Goal: Task Accomplishment & Management: Complete application form

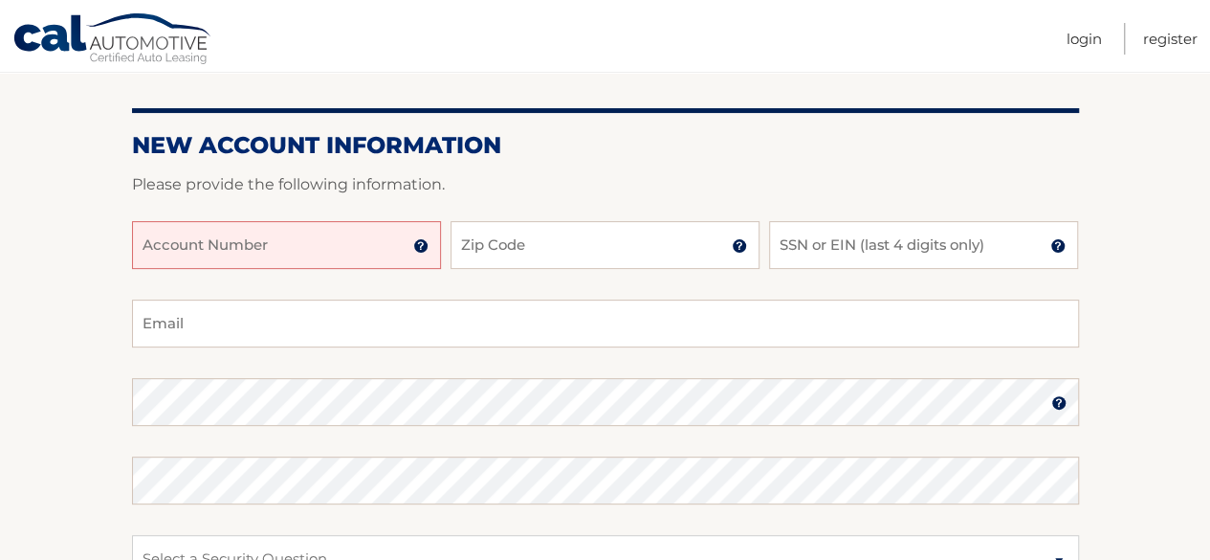
scroll to position [191, 0]
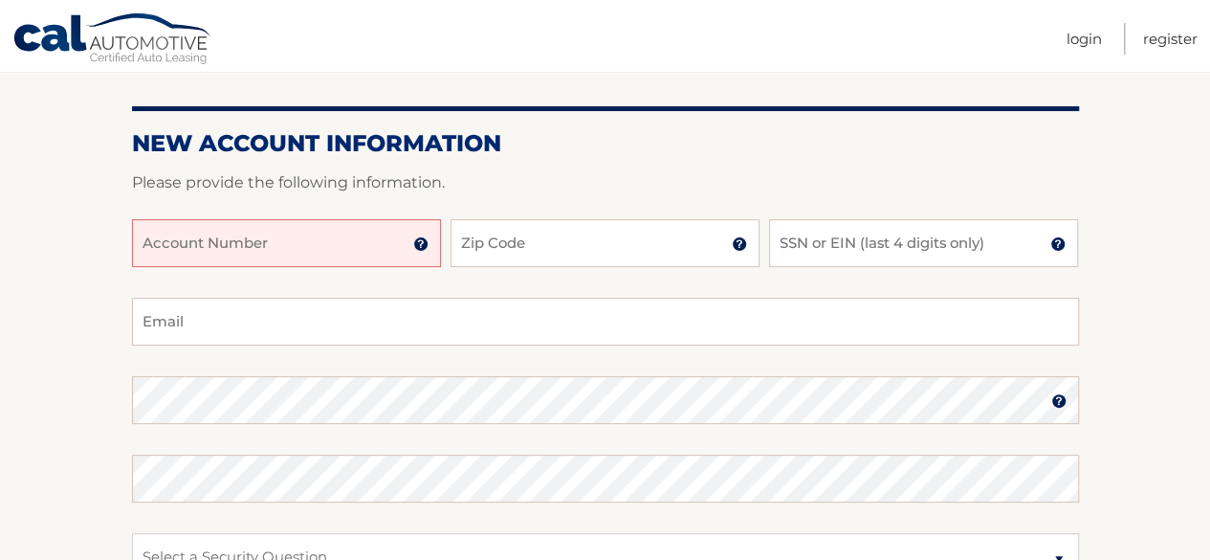
click at [364, 247] on input "Account Number" at bounding box center [286, 243] width 309 height 48
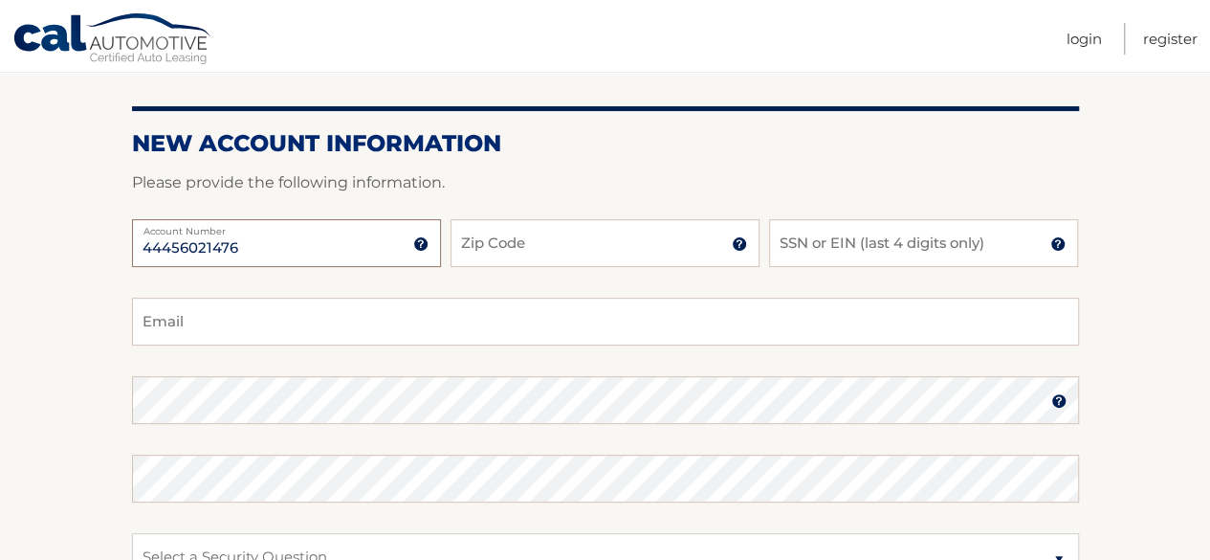
type input "44456021476"
type input "07950"
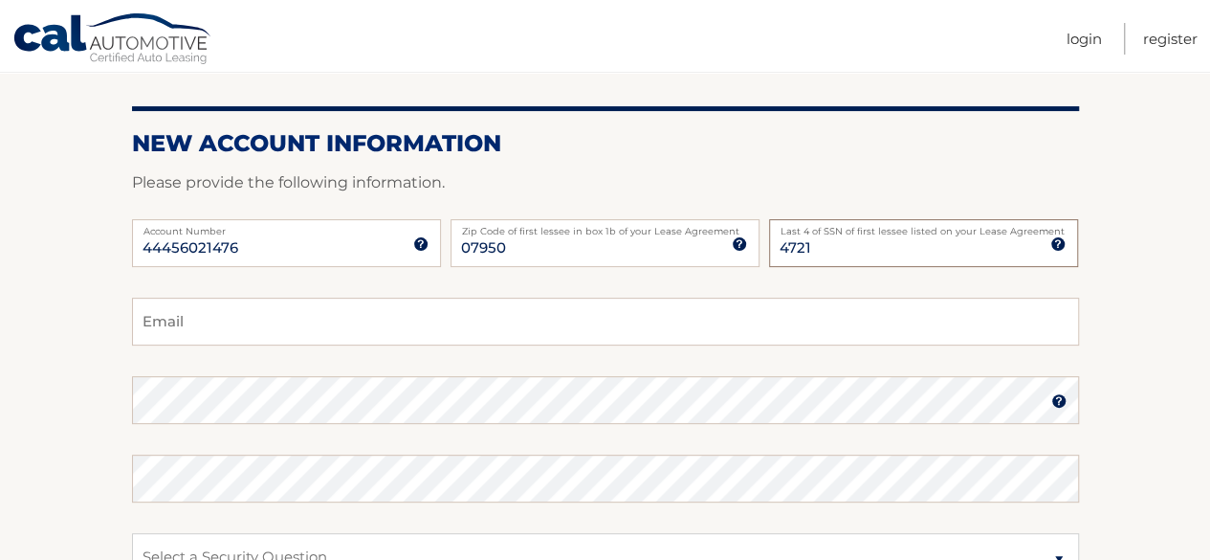
type input "4721"
click at [217, 329] on input "Email" at bounding box center [605, 322] width 947 height 48
type input "repltc@yahoo.com"
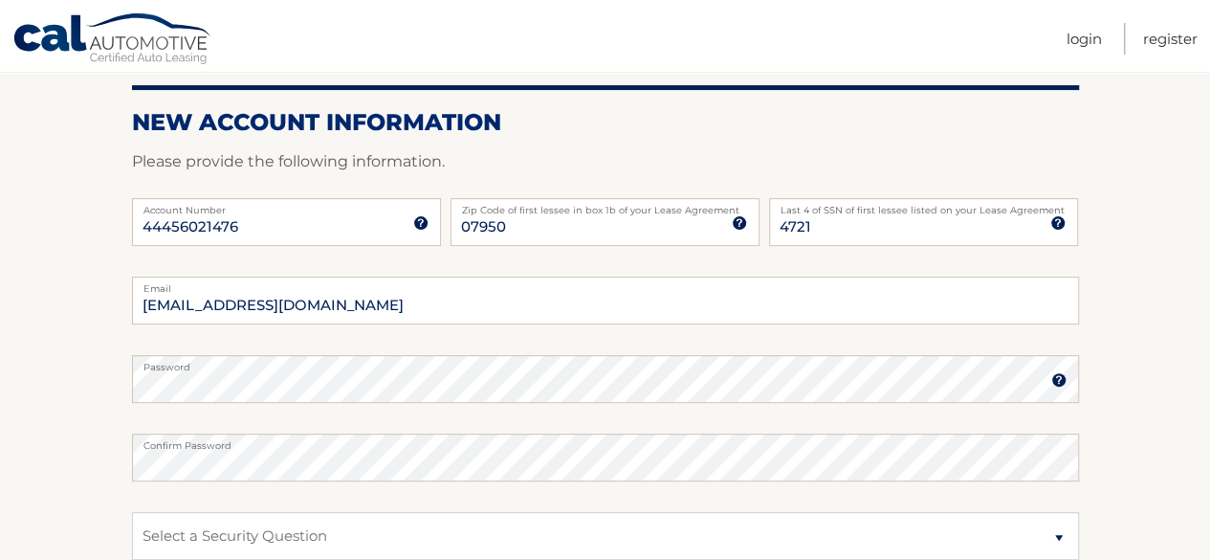
click at [304, 364] on label "Password" at bounding box center [605, 362] width 947 height 15
click at [587, 336] on fieldset "repltc@yahoo.com Email Password Password should be a minimum of 6 characters an…" at bounding box center [605, 523] width 947 height 493
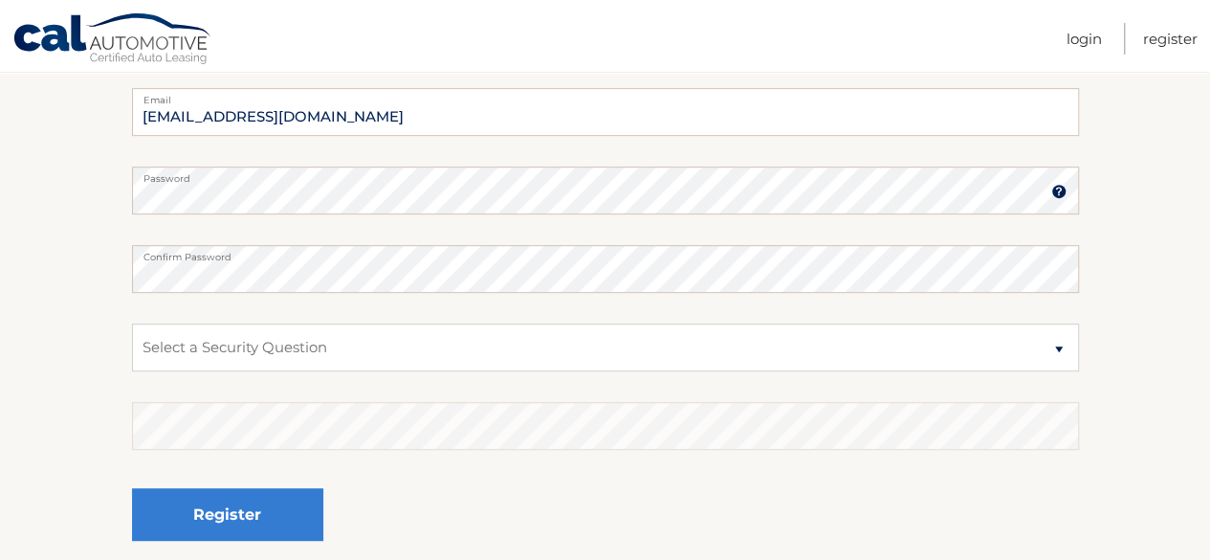
scroll to position [404, 0]
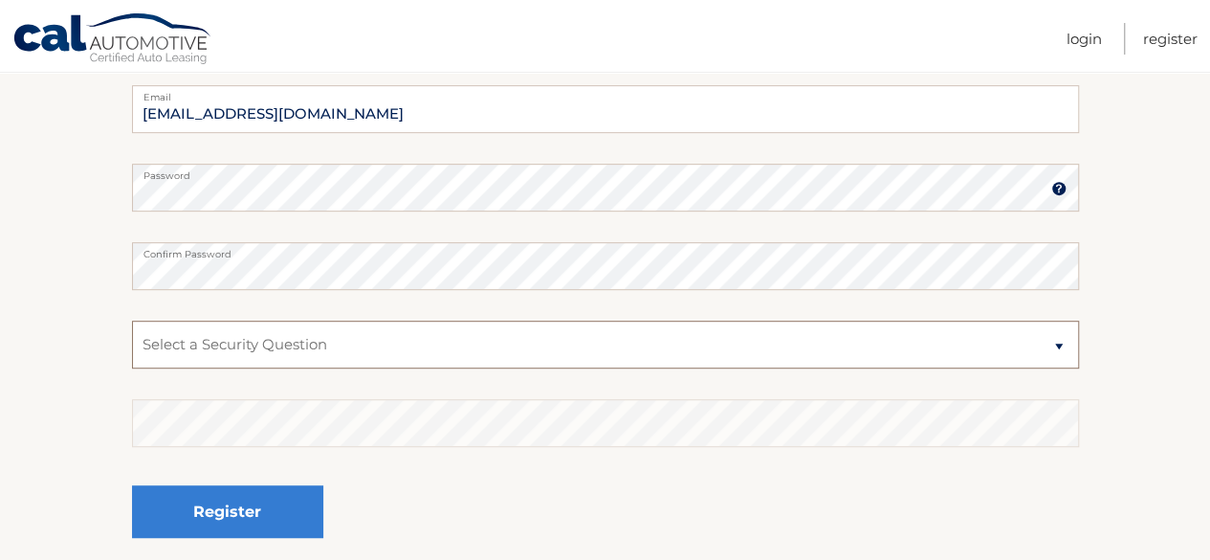
click at [524, 345] on select "Select a Security Question What was the name of your elementary school? What is…" at bounding box center [605, 345] width 947 height 48
select select "2"
click at [132, 321] on select "Select a Security Question What was the name of your elementary school? What is…" at bounding box center [605, 345] width 947 height 48
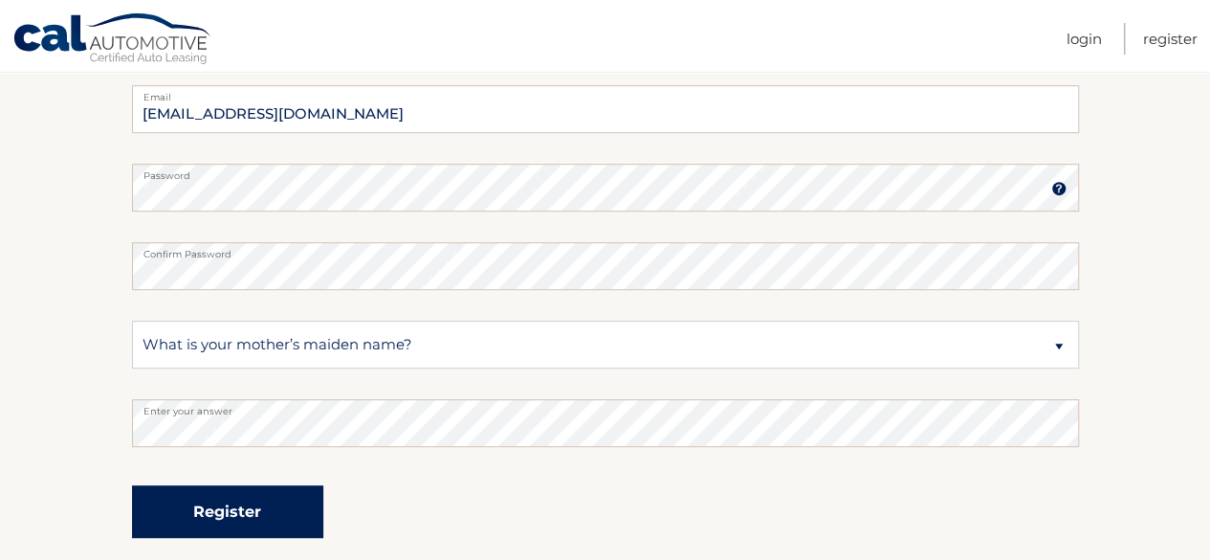
click at [253, 505] on button "Register" at bounding box center [227, 511] width 191 height 53
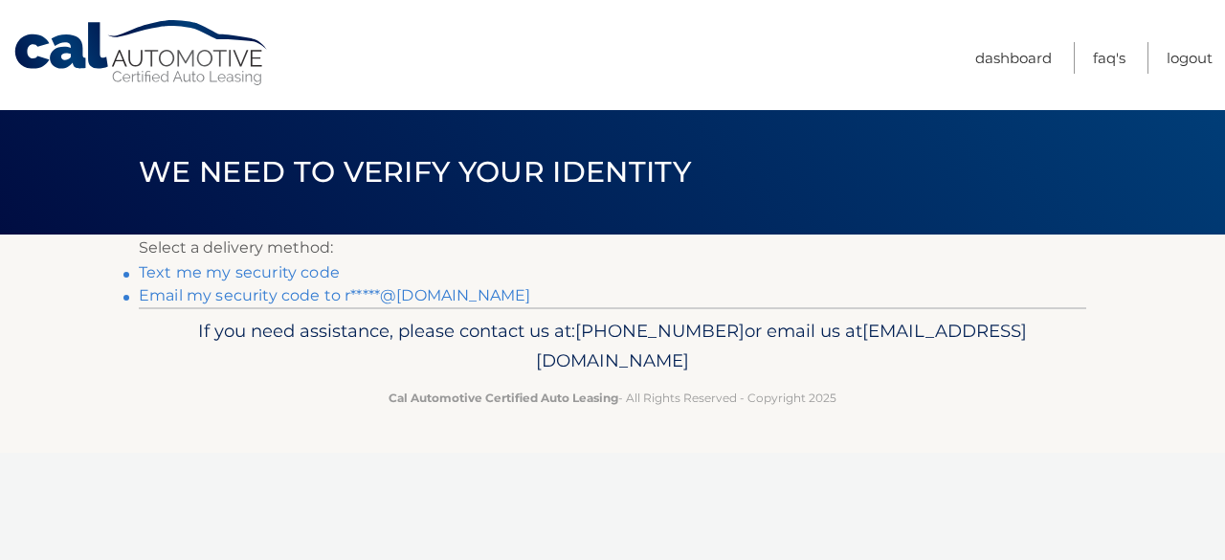
click at [303, 275] on link "Text me my security code" at bounding box center [239, 272] width 201 height 18
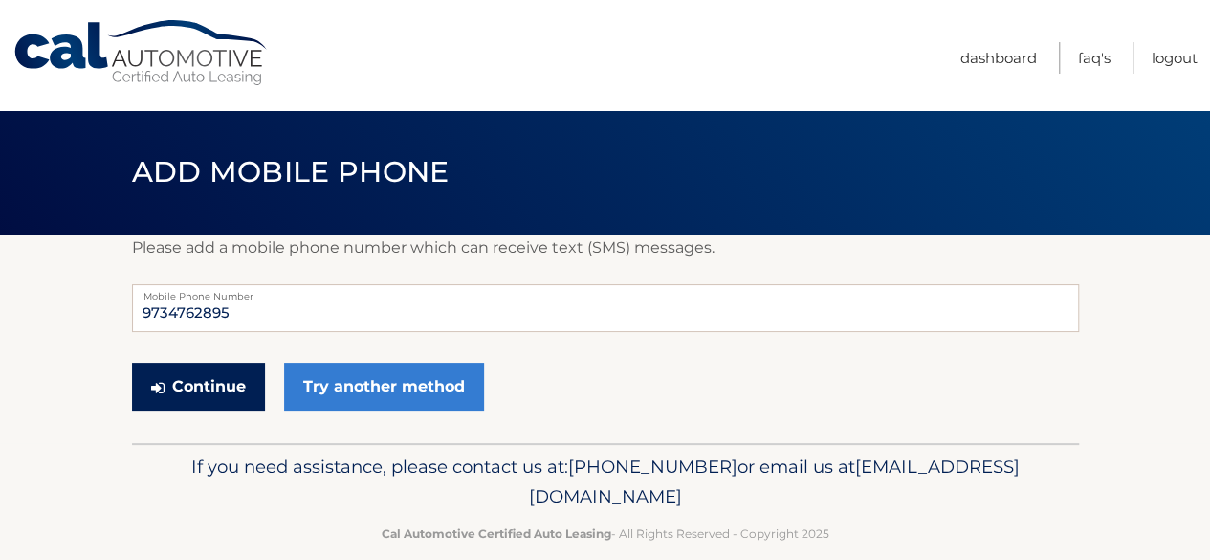
click at [198, 388] on button "Continue" at bounding box center [198, 387] width 133 height 48
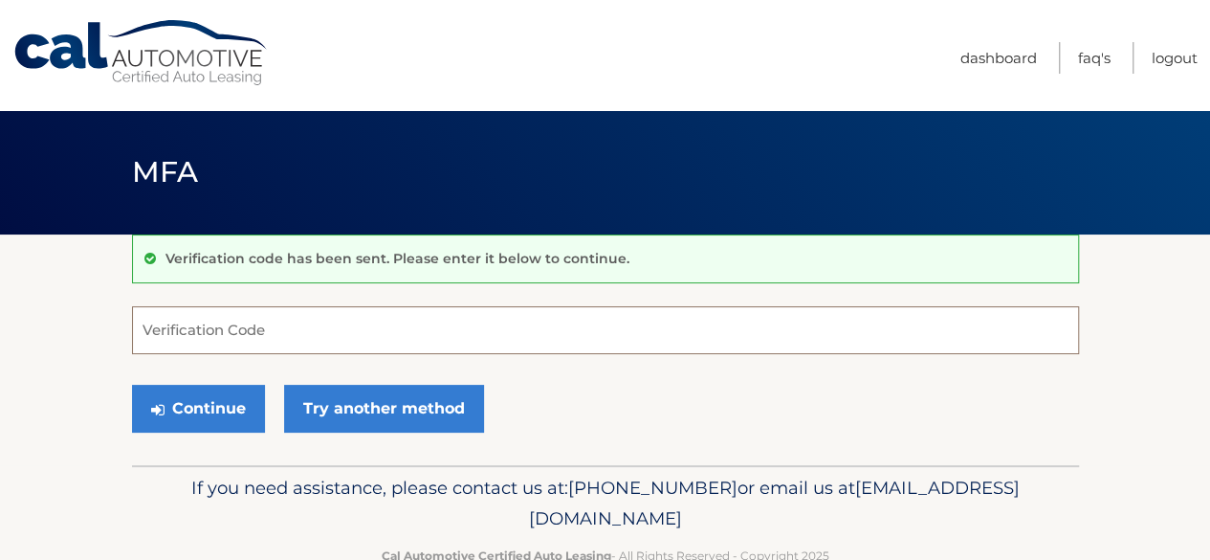
click at [217, 328] on input "Verification Code" at bounding box center [605, 330] width 947 height 48
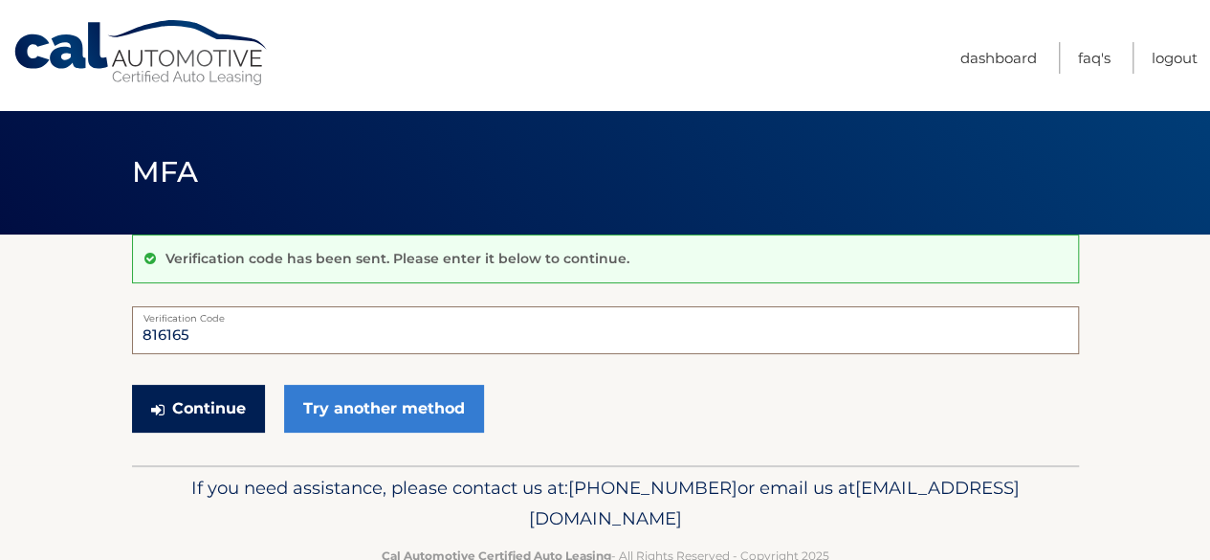
type input "816165"
click at [205, 412] on button "Continue" at bounding box center [198, 409] width 133 height 48
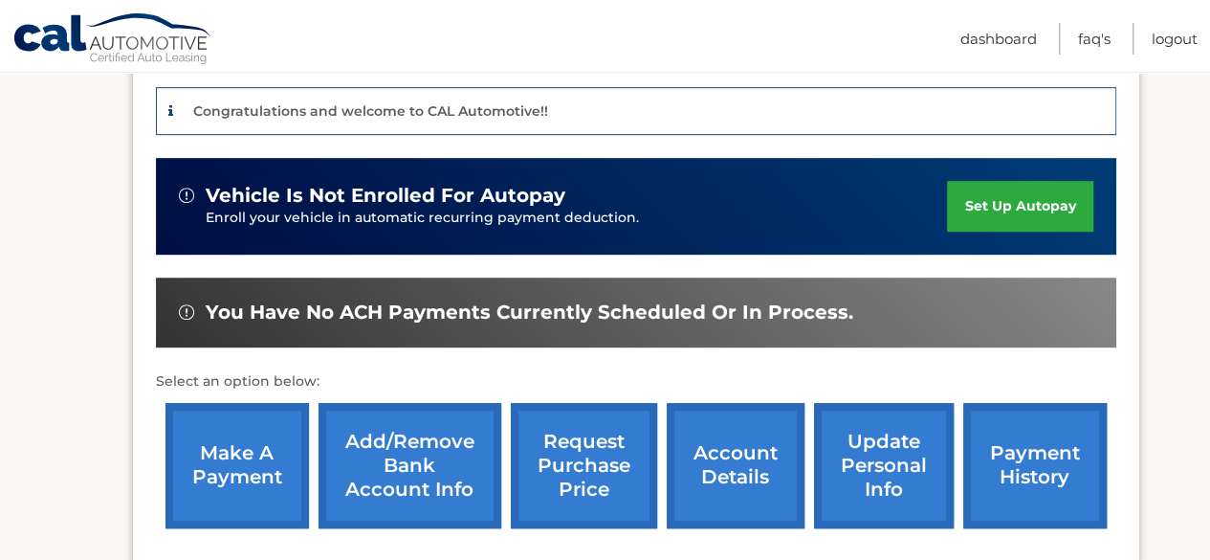
scroll to position [478, 0]
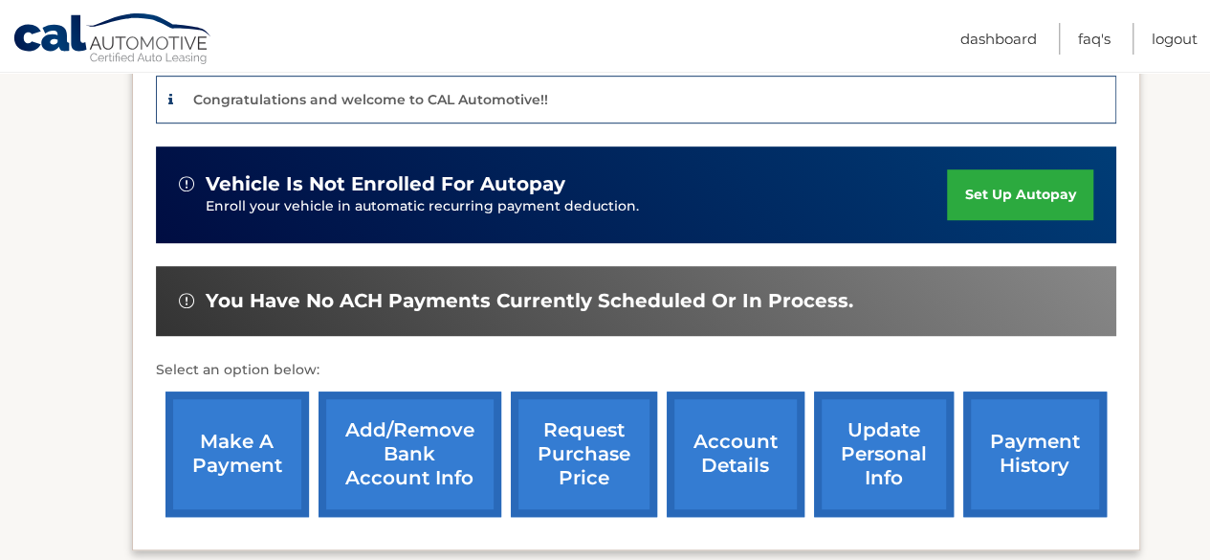
click at [1027, 192] on link "set up autopay" at bounding box center [1019, 194] width 145 height 51
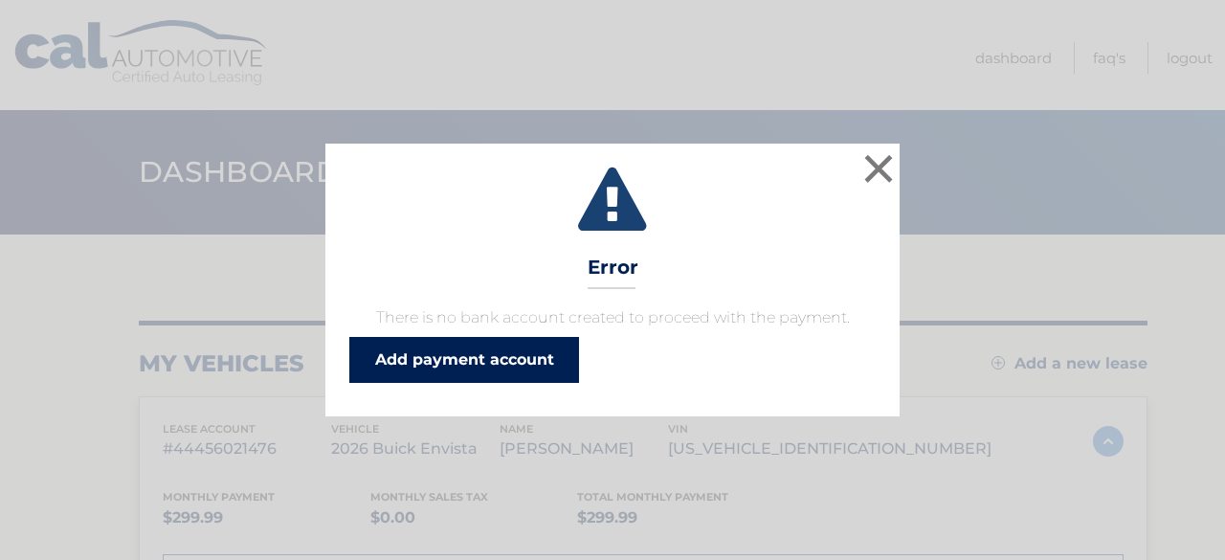
click at [538, 356] on link "Add payment account" at bounding box center [464, 360] width 230 height 46
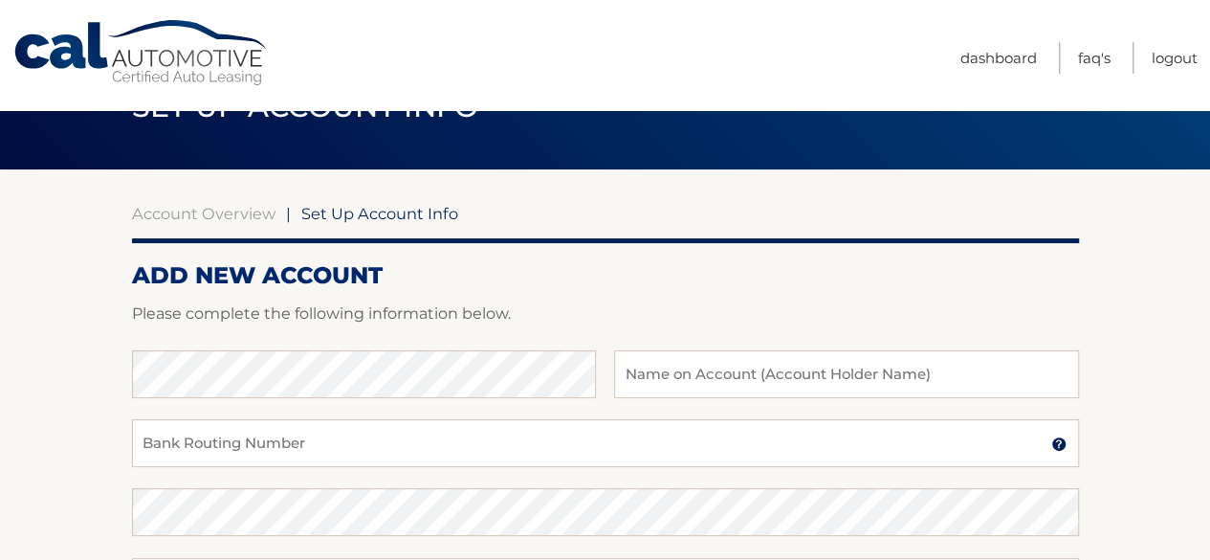
scroll to position [96, 0]
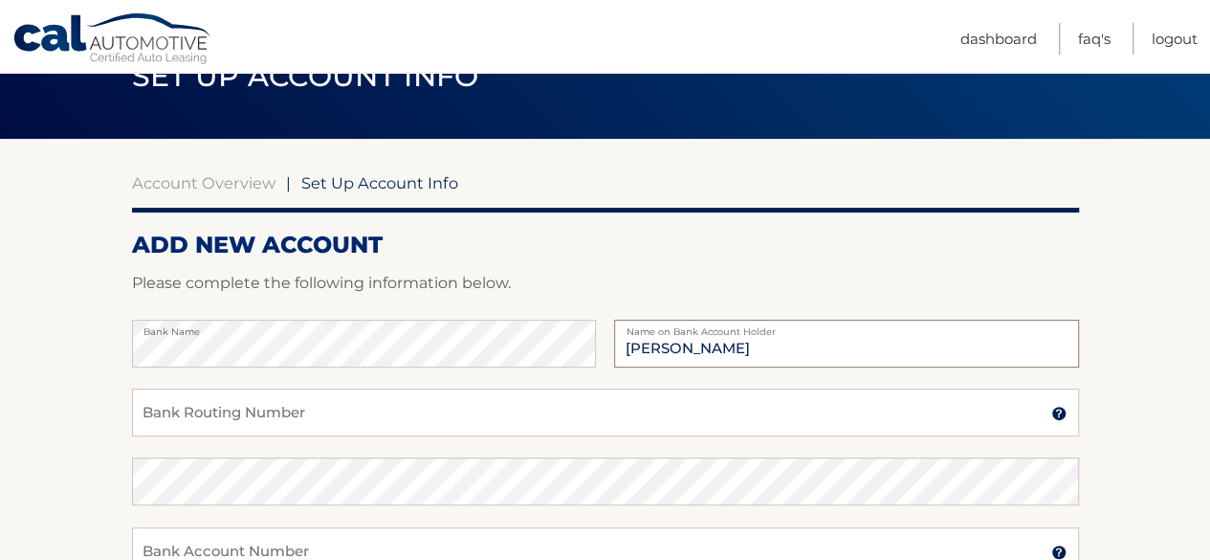
type input "Gary S Reppen"
click at [700, 410] on input "Bank Routing Number" at bounding box center [605, 412] width 947 height 48
type input "021202337"
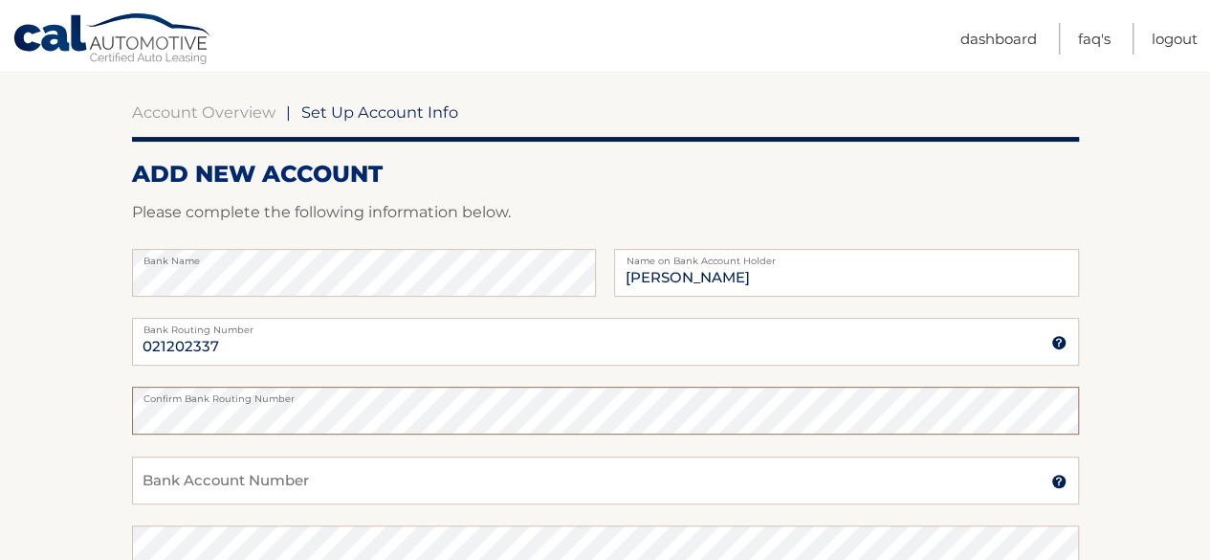
scroll to position [287, 0]
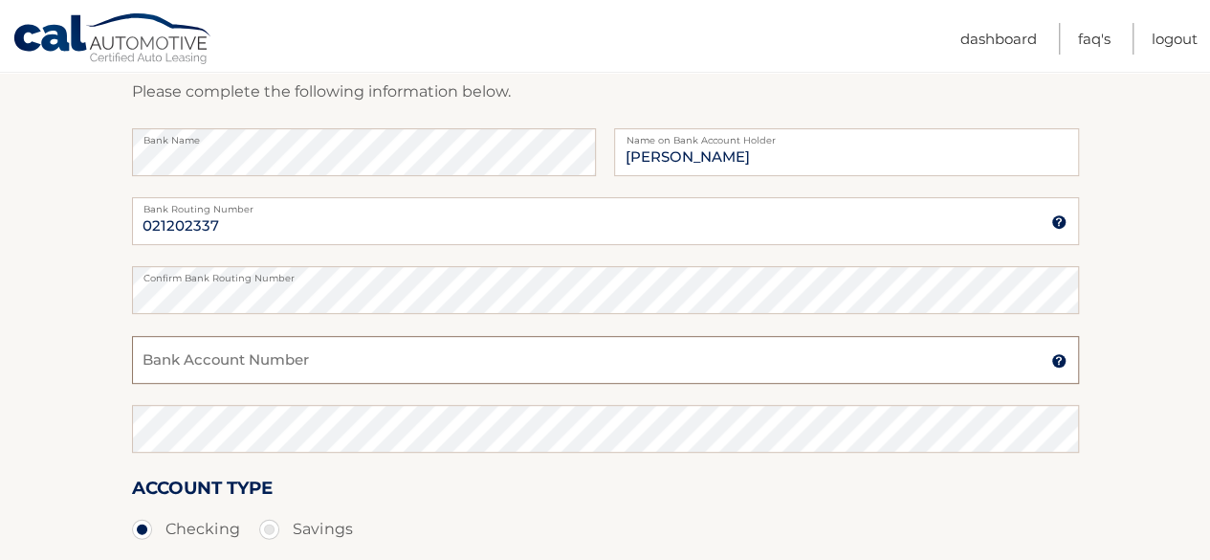
click at [591, 354] on input "Bank Account Number" at bounding box center [605, 360] width 947 height 48
type input "3869803198"
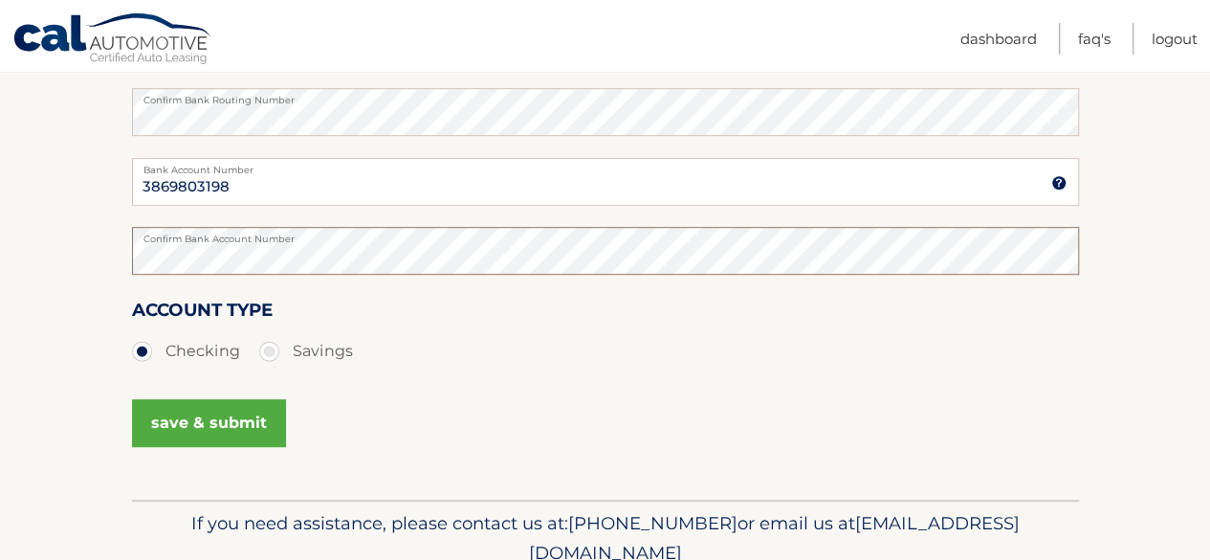
scroll to position [549, 0]
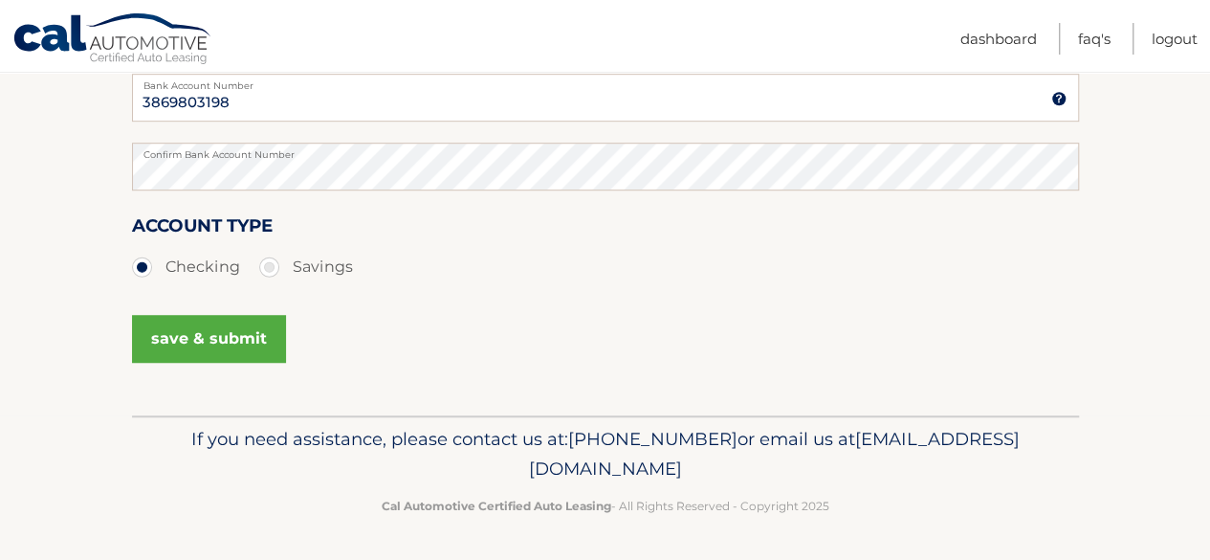
click at [221, 345] on button "save & submit" at bounding box center [209, 339] width 154 height 48
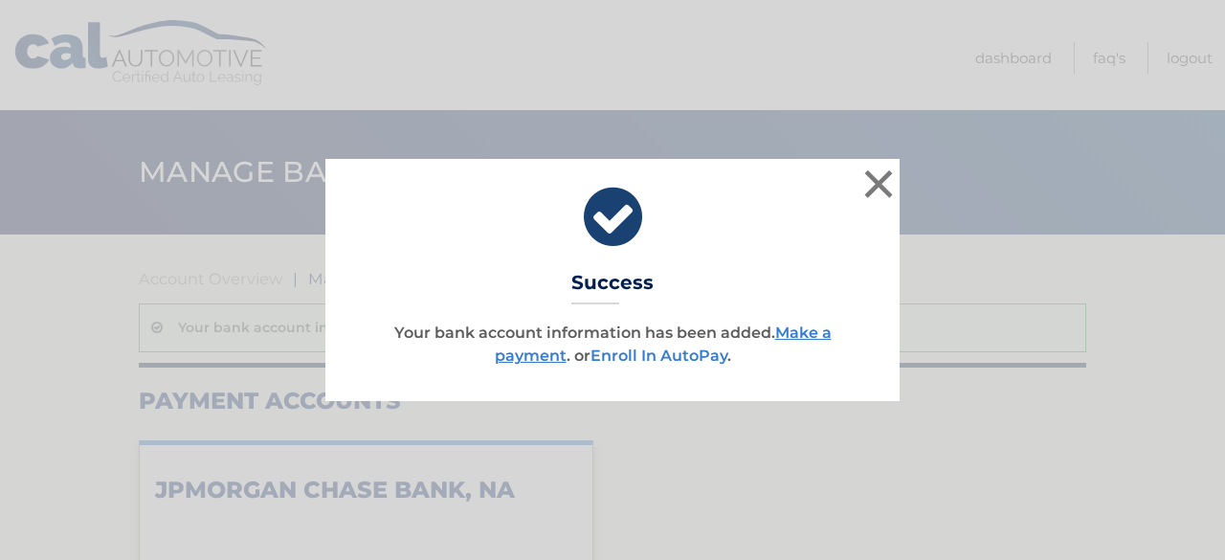
click at [670, 352] on link "Enroll In AutoPay" at bounding box center [658, 355] width 137 height 18
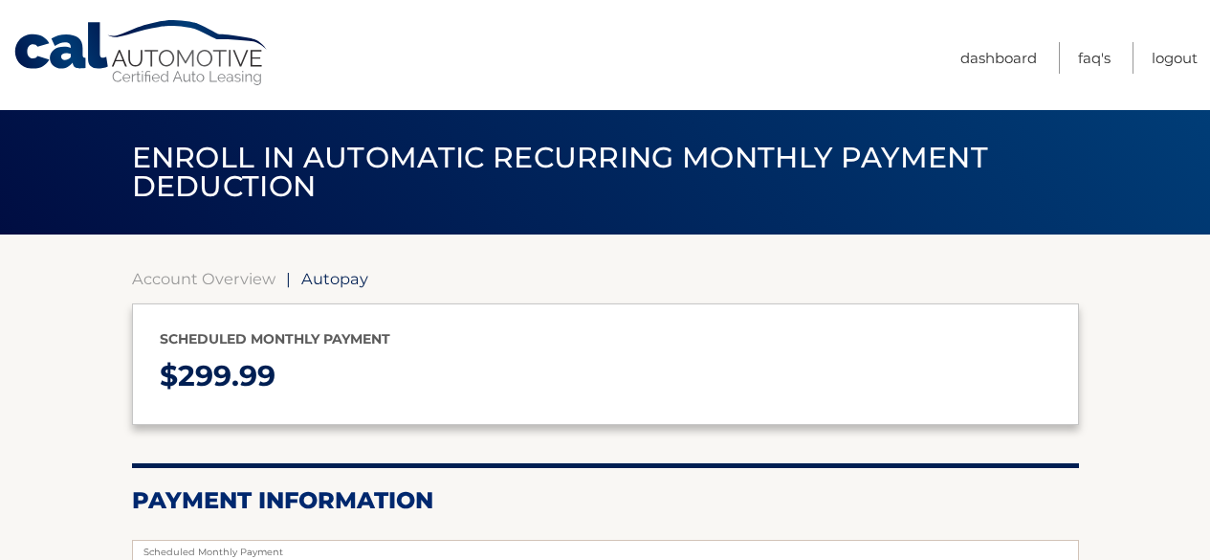
select select "MTM2YjA2N2ItMzY4ZC00OTU2LWI3NTktNTk1MGIzZWQ3NGE3"
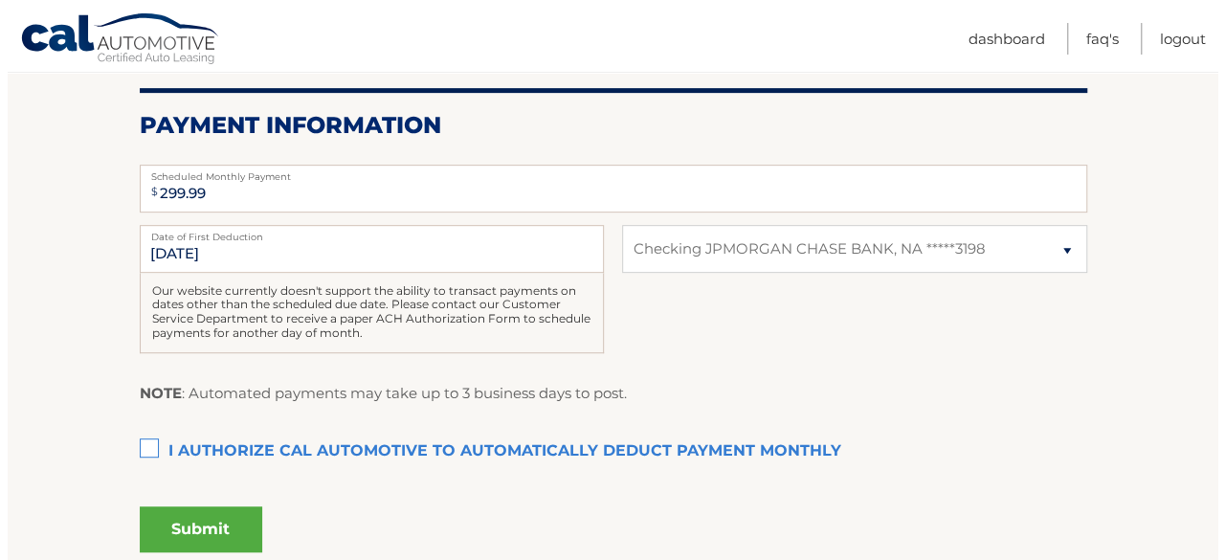
scroll to position [478, 0]
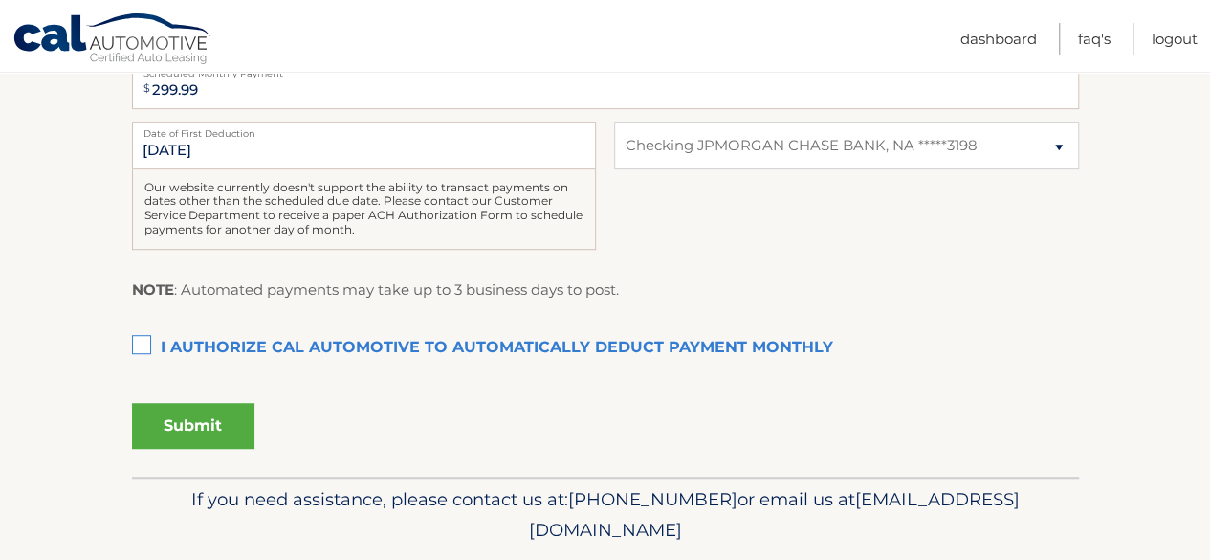
click at [140, 338] on label "I authorize cal automotive to automatically deduct payment monthly This checkbo…" at bounding box center [605, 348] width 947 height 38
click at [0, 0] on input "I authorize cal automotive to automatically deduct payment monthly This checkbo…" at bounding box center [0, 0] width 0 height 0
click at [189, 426] on button "Submit" at bounding box center [193, 426] width 122 height 46
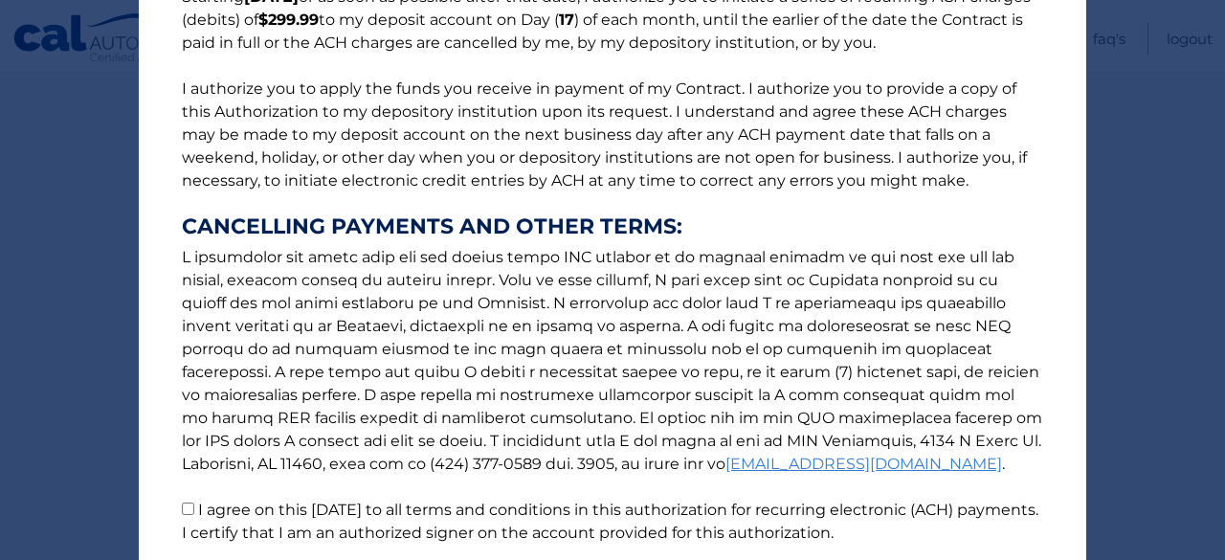
scroll to position [287, 0]
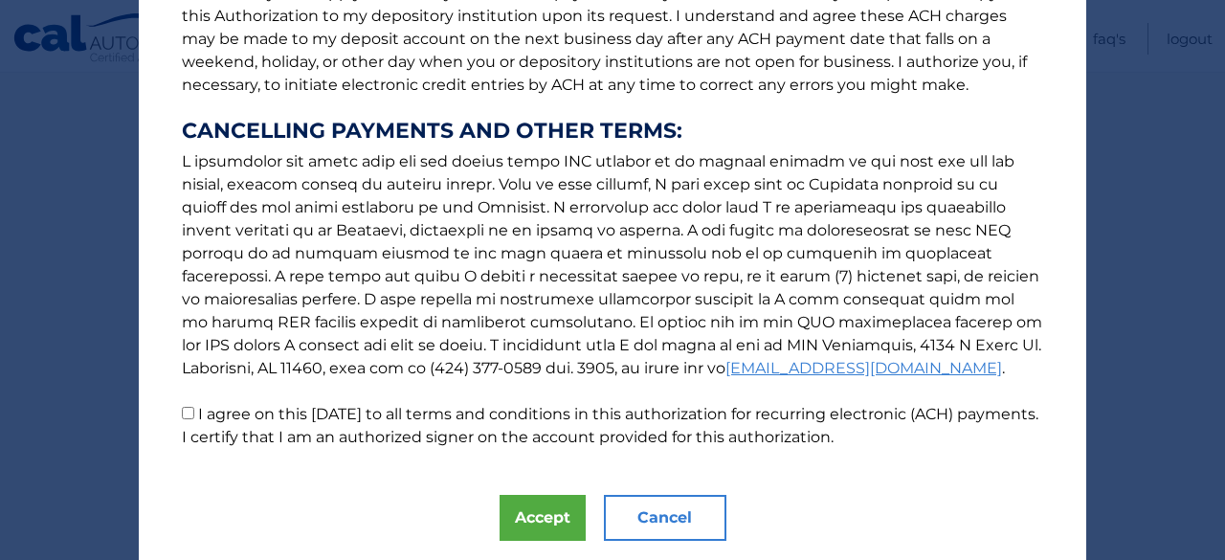
click at [182, 410] on input "I agree on this 09/27/2025 to all terms and conditions in this authorization fo…" at bounding box center [188, 413] width 12 height 12
checkbox input "true"
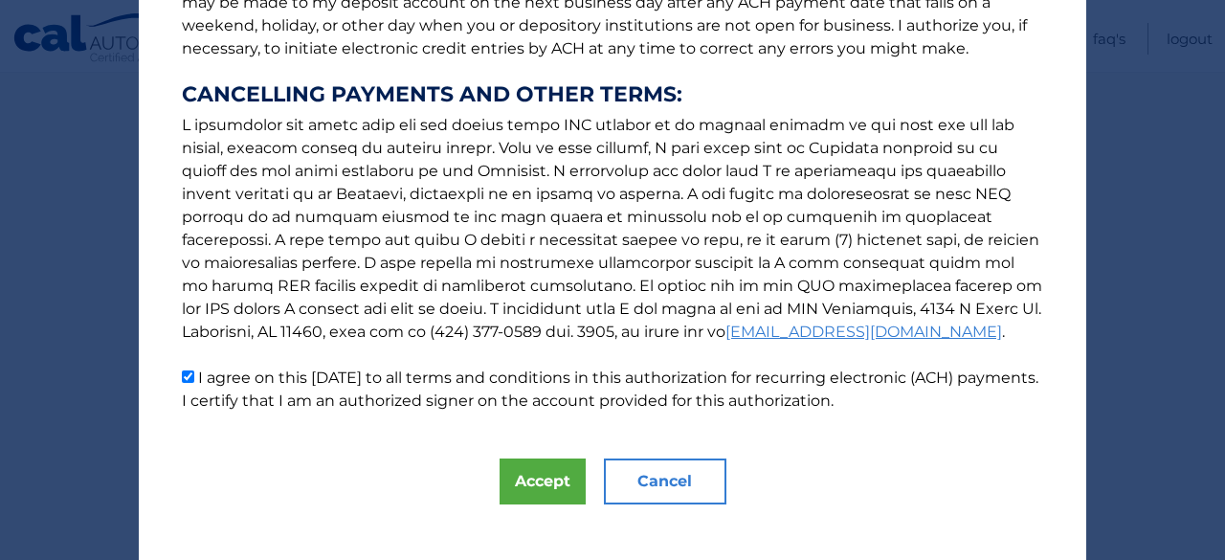
scroll to position [343, 0]
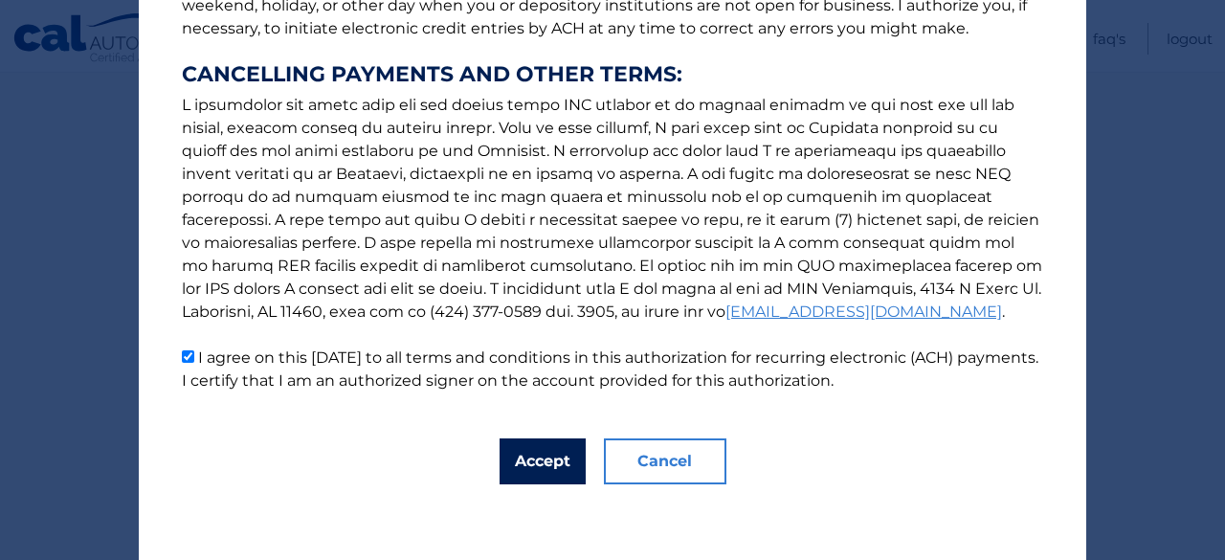
click at [528, 461] on button "Accept" at bounding box center [542, 461] width 86 height 46
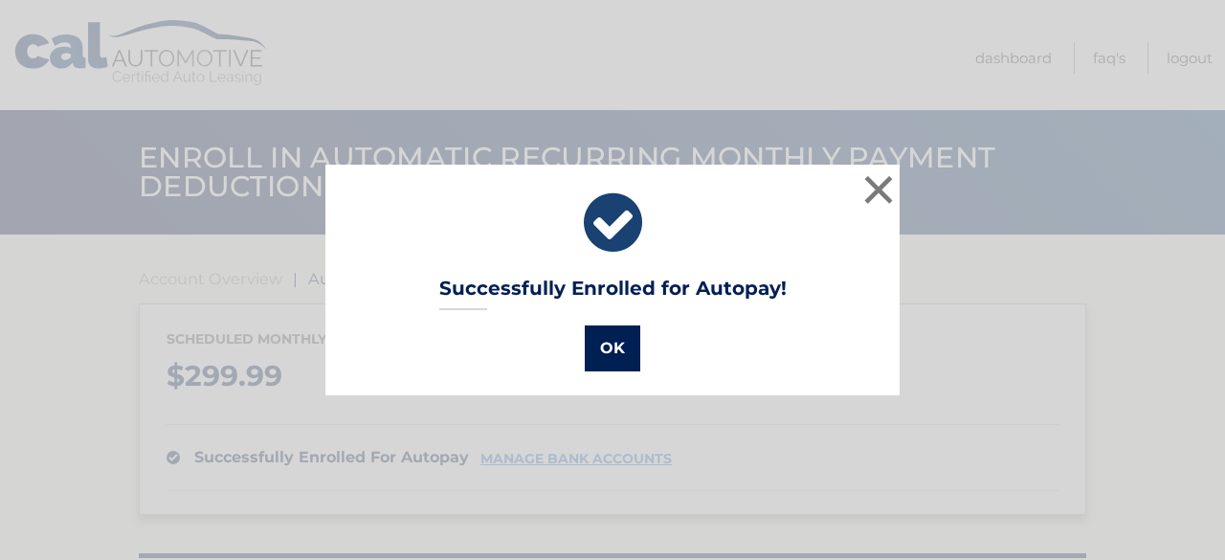
click at [599, 357] on button "OK" at bounding box center [612, 348] width 55 height 46
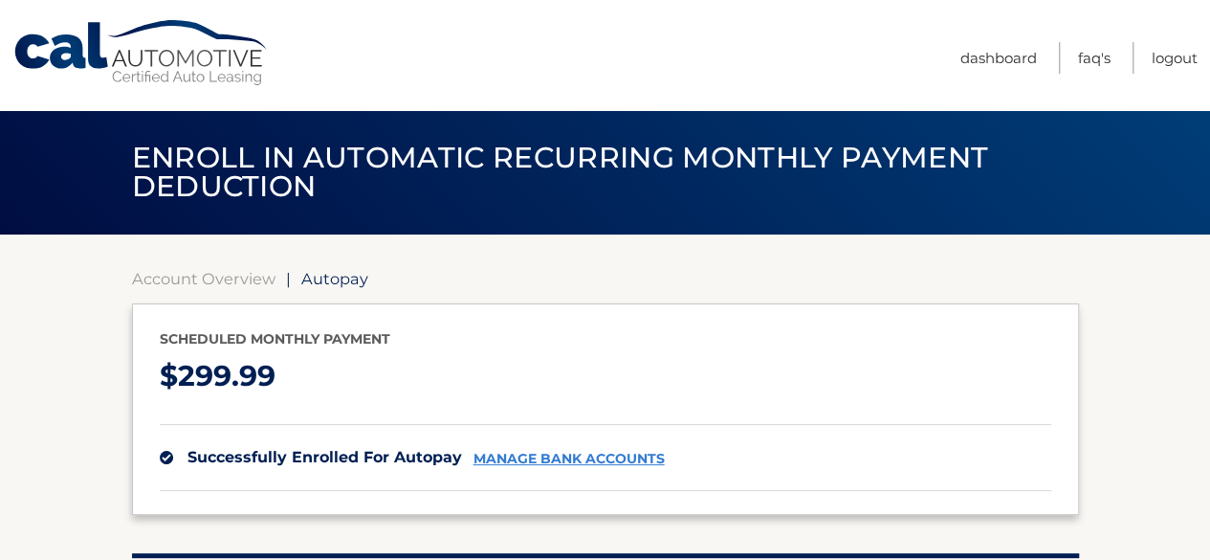
scroll to position [191, 0]
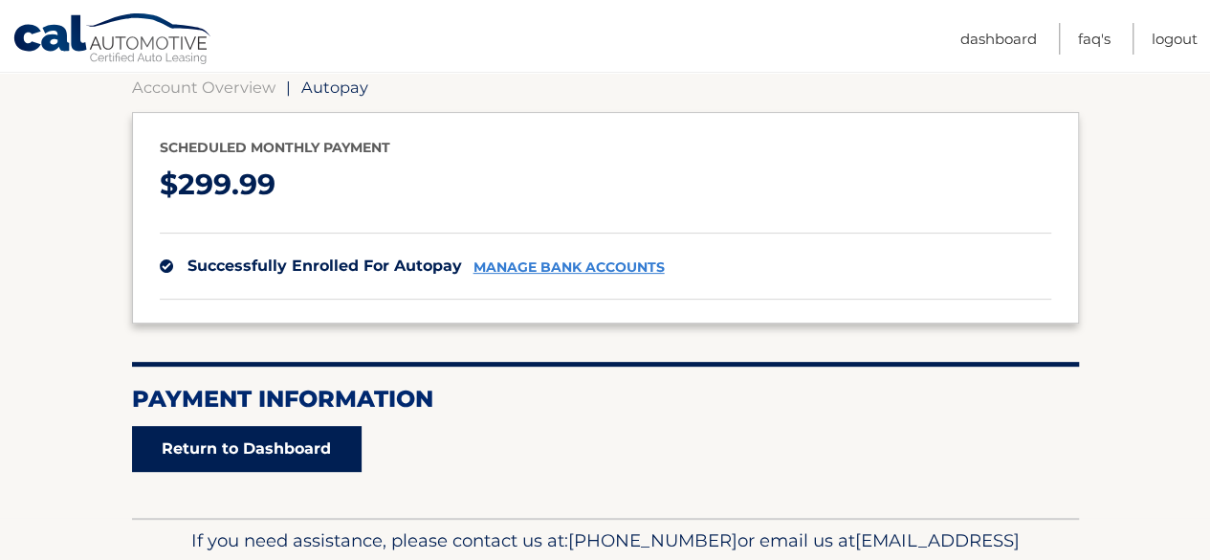
click at [254, 450] on link "Return to Dashboard" at bounding box center [247, 449] width 230 height 46
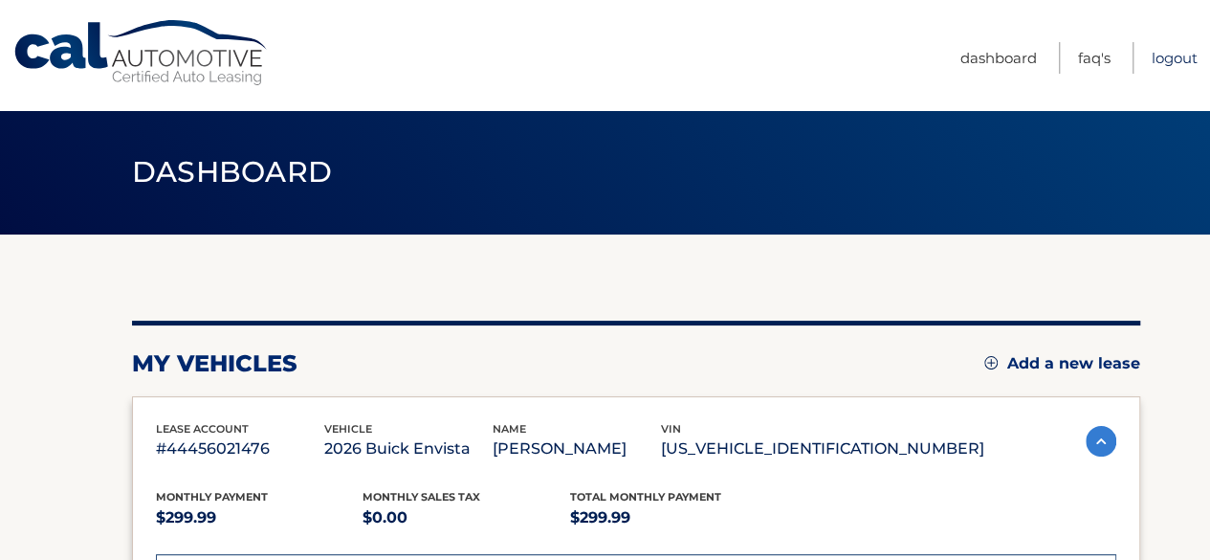
click at [1176, 53] on link "Logout" at bounding box center [1175, 58] width 46 height 32
